Goal: Task Accomplishment & Management: Manage account settings

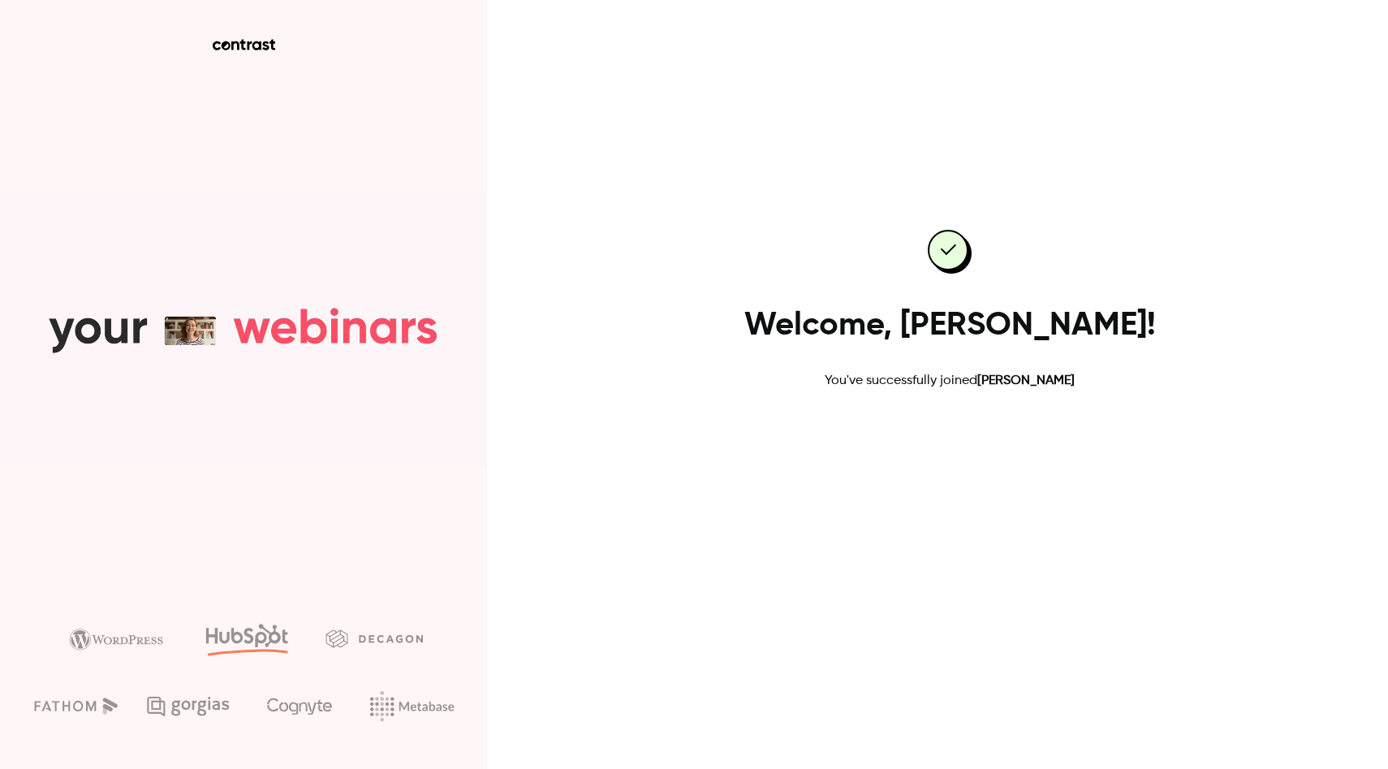
click at [944, 442] on link "Go to dashboard" at bounding box center [950, 442] width 138 height 39
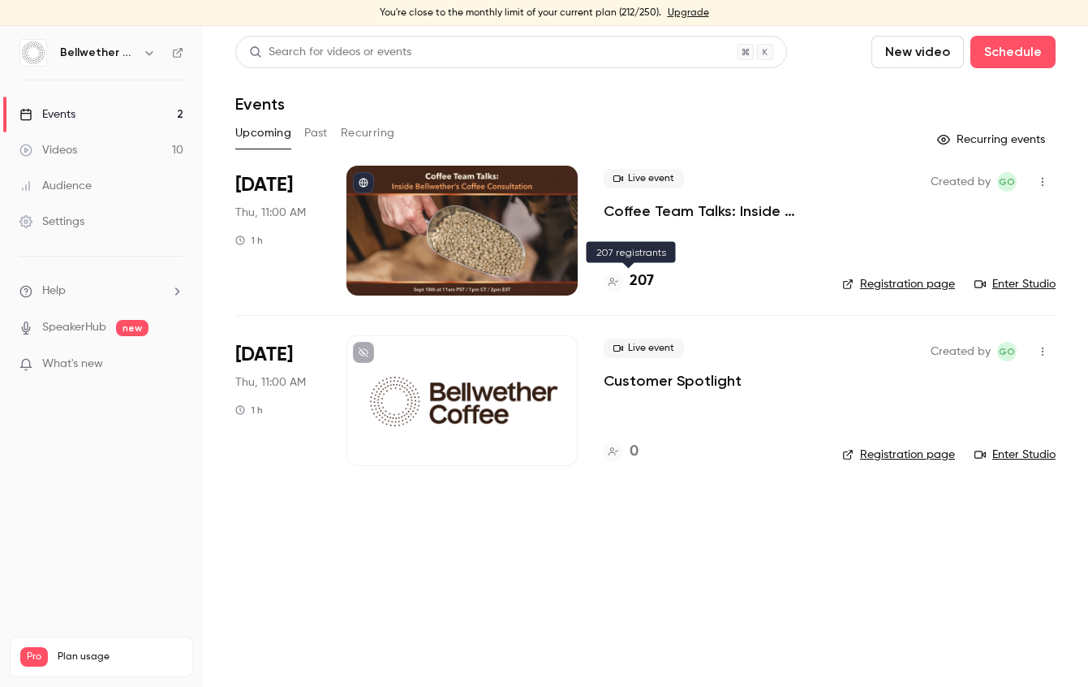
click at [640, 279] on h4 "207" at bounding box center [642, 281] width 24 height 22
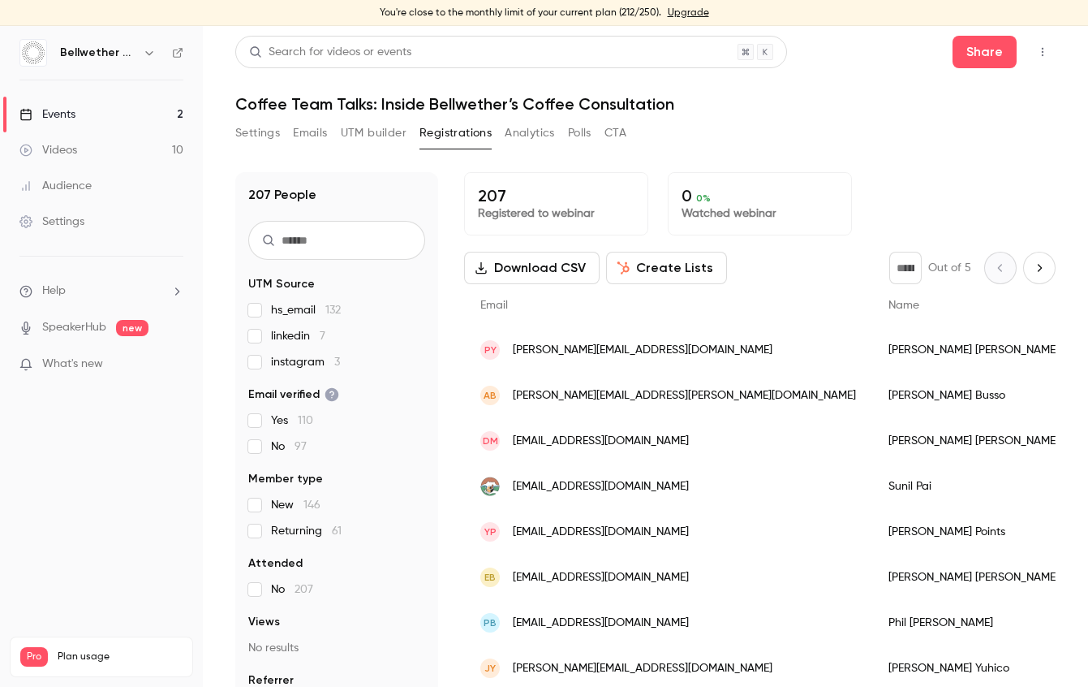
click at [562, 273] on button "Download CSV" at bounding box center [532, 268] width 136 height 32
click at [872, 622] on div "[PERSON_NAME]" at bounding box center [985, 622] width 226 height 45
